Goal: Information Seeking & Learning: Learn about a topic

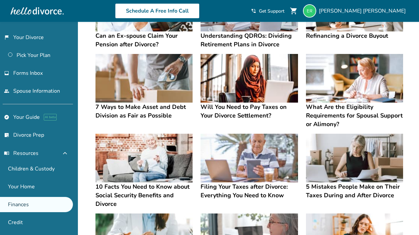
scroll to position [179, 0]
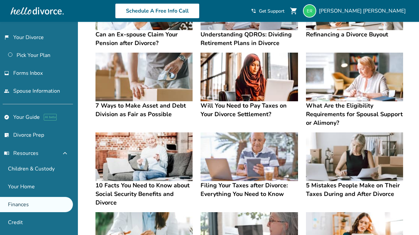
click at [327, 114] on h4 "What Are the Eligibility Requirements for Spousal Support or Alimony?" at bounding box center [354, 114] width 97 height 26
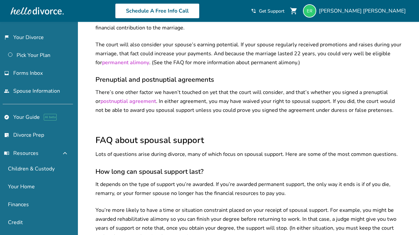
scroll to position [758, 0]
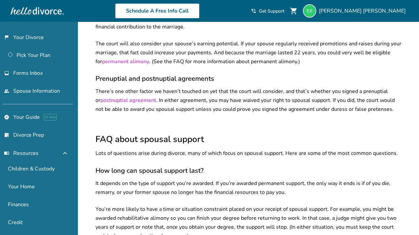
click at [117, 58] on link "permanent alimony" at bounding box center [125, 61] width 47 height 7
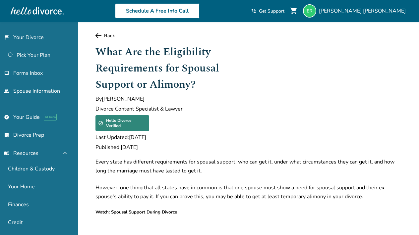
scroll to position [0, 0]
